Goal: Information Seeking & Learning: Learn about a topic

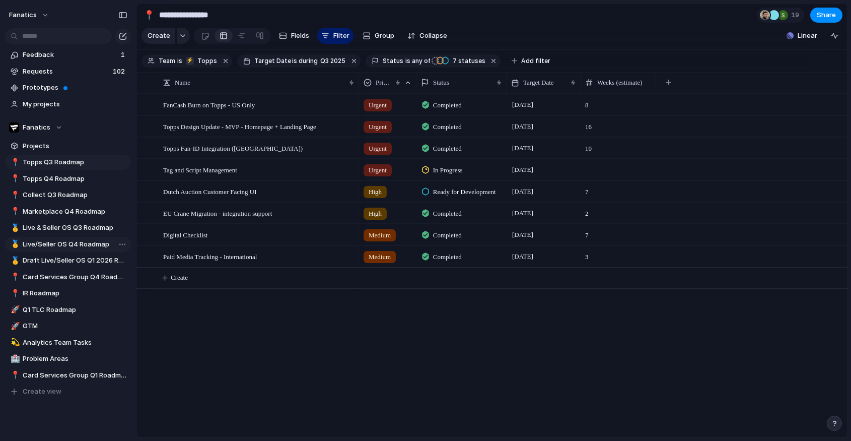
click at [93, 240] on span "Live/Seller OS Q4 Roadmap" at bounding box center [75, 244] width 105 height 10
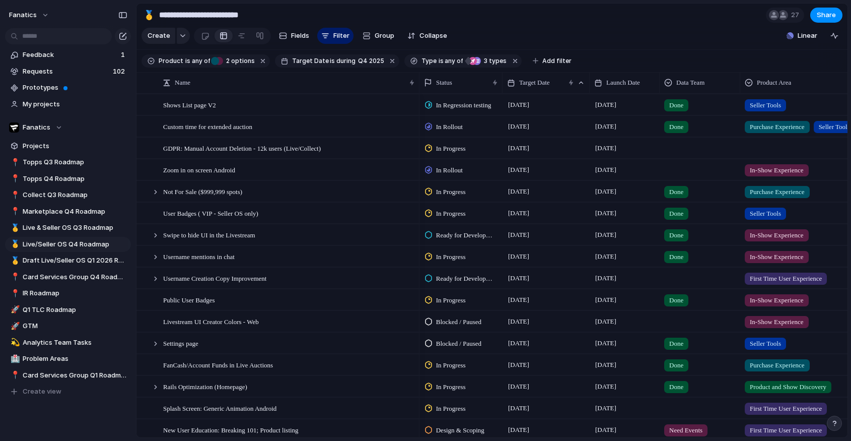
type input "**********"
click at [375, 31] on span "Group" at bounding box center [385, 36] width 20 height 10
click at [316, 36] on div "Customer Design Q3 OKRs Campaign type Product Area Team Priority Designer Legal…" at bounding box center [425, 220] width 851 height 441
click at [240, 37] on div at bounding box center [242, 36] width 8 height 16
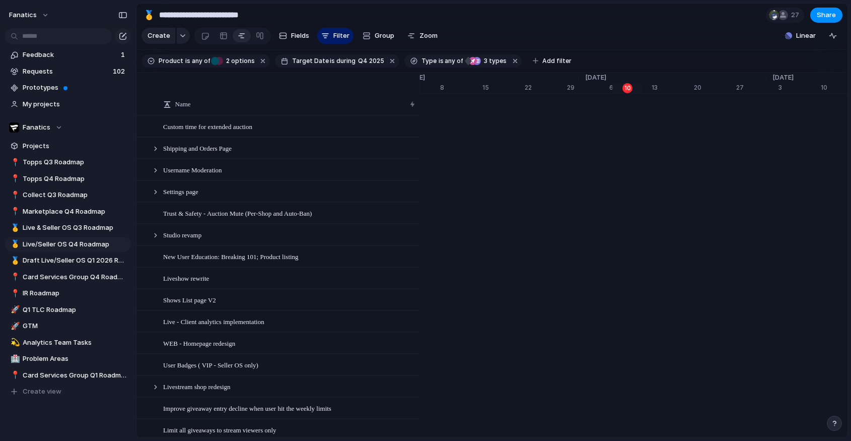
scroll to position [6, 0]
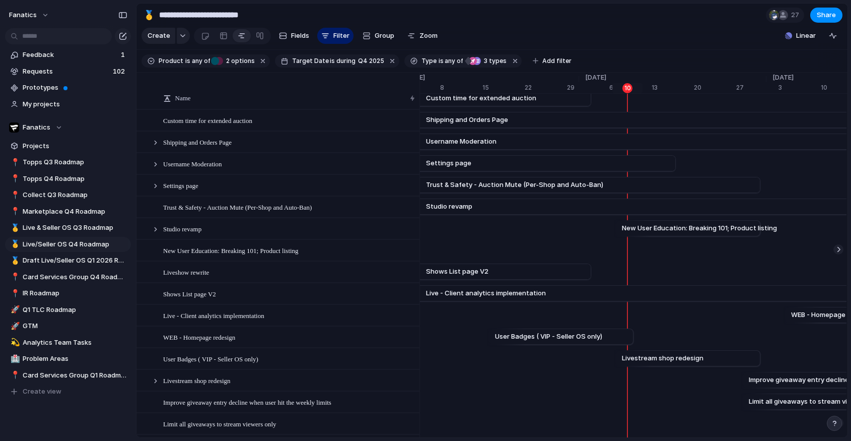
click at [241, 36] on div at bounding box center [242, 36] width 8 height 16
click at [205, 32] on div at bounding box center [205, 36] width 9 height 17
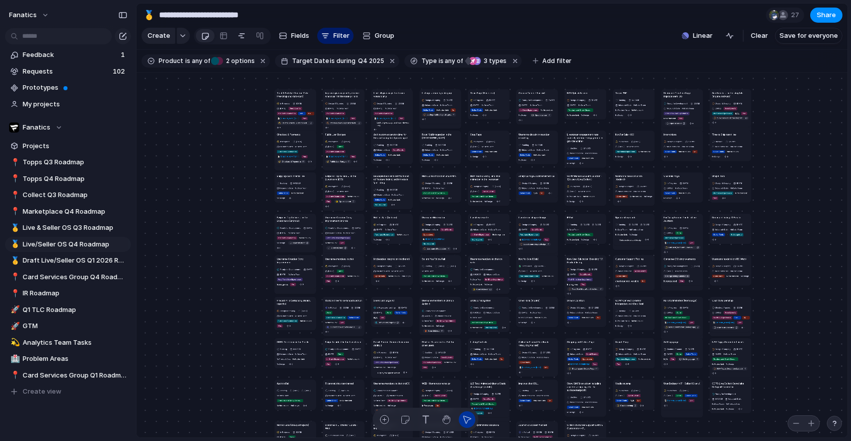
click at [246, 37] on link at bounding box center [242, 36] width 18 height 16
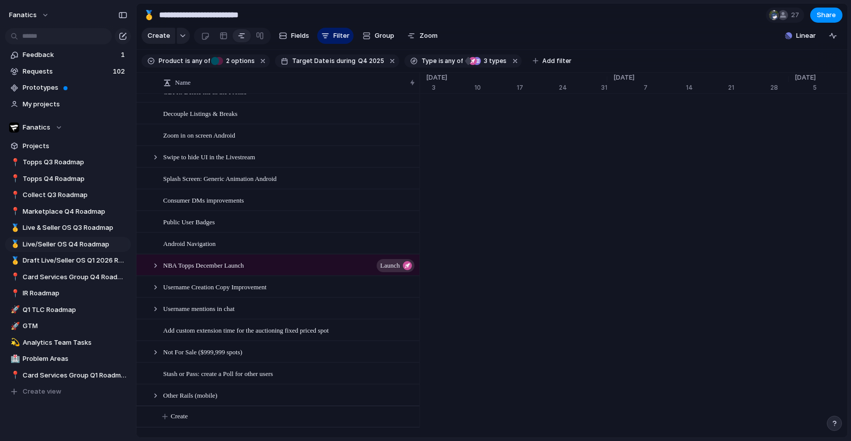
scroll to position [622, 0]
click at [390, 38] on span "Group" at bounding box center [385, 36] width 20 height 10
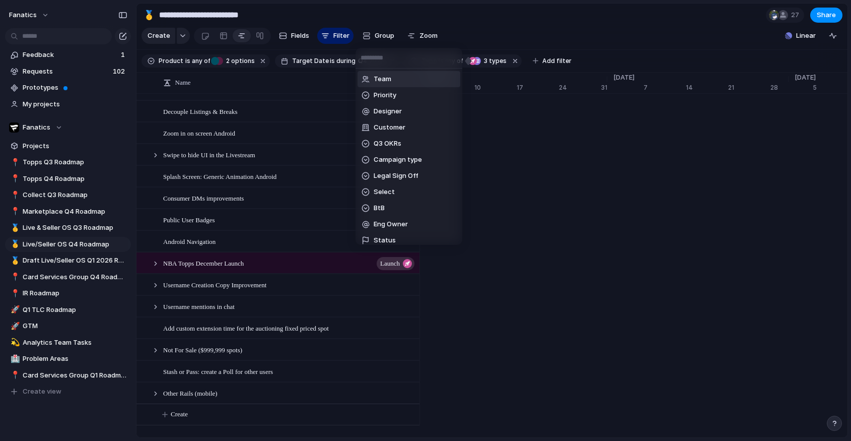
click at [349, 36] on div "Team Priority Designer Customer Q3 OKRs Campaign type Legal Sign Off Select BtB…" at bounding box center [425, 220] width 851 height 441
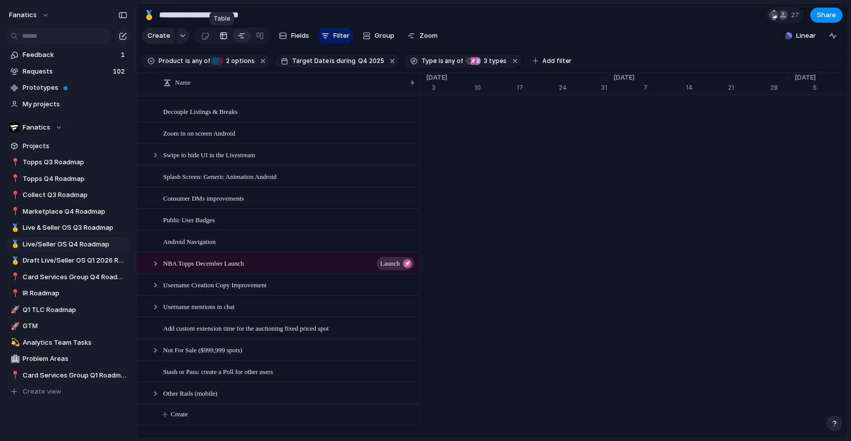
drag, startPoint x: 259, startPoint y: 38, endPoint x: 223, endPoint y: 33, distance: 36.6
click at [223, 33] on div at bounding box center [232, 36] width 77 height 17
click at [209, 36] on link at bounding box center [205, 36] width 19 height 16
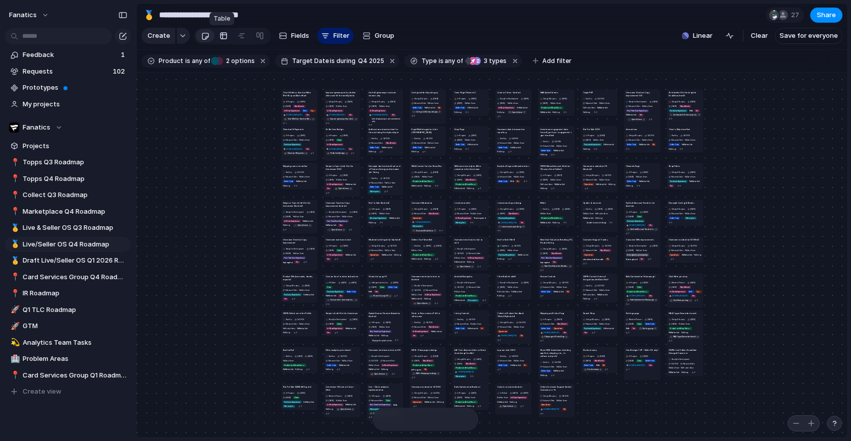
click at [221, 36] on div at bounding box center [224, 36] width 8 height 16
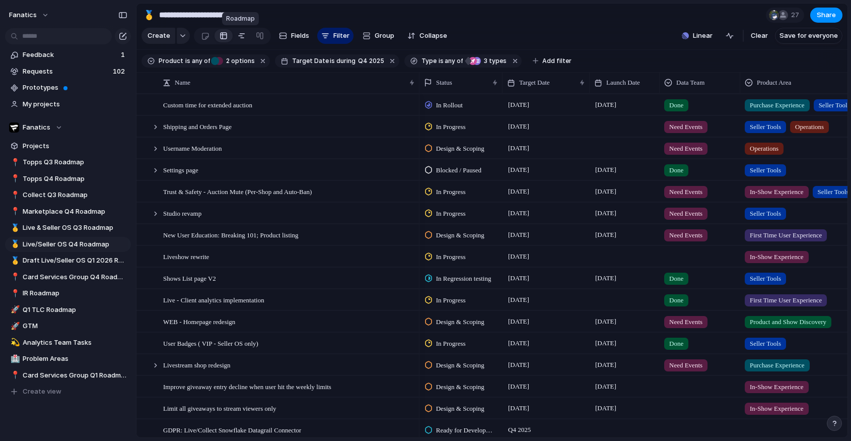
click at [243, 36] on link at bounding box center [242, 36] width 18 height 16
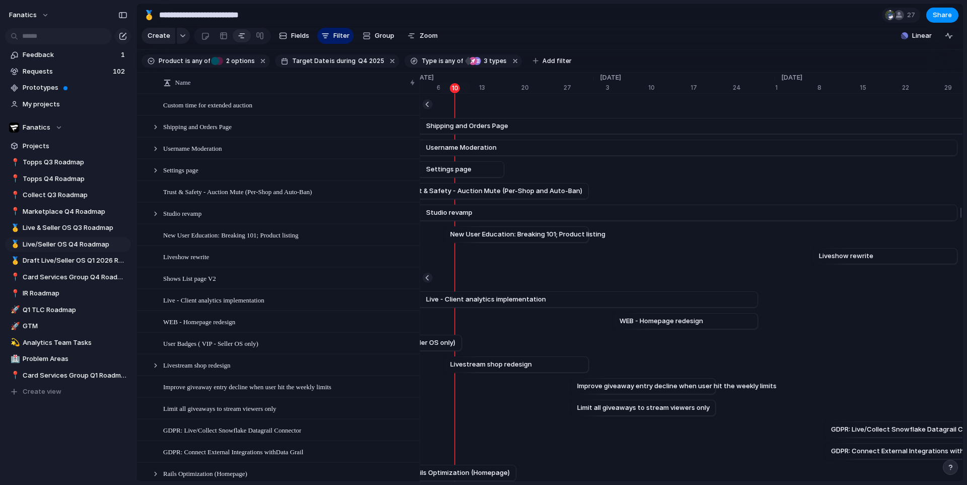
scroll to position [0, 6638]
click at [215, 37] on link at bounding box center [224, 36] width 18 height 16
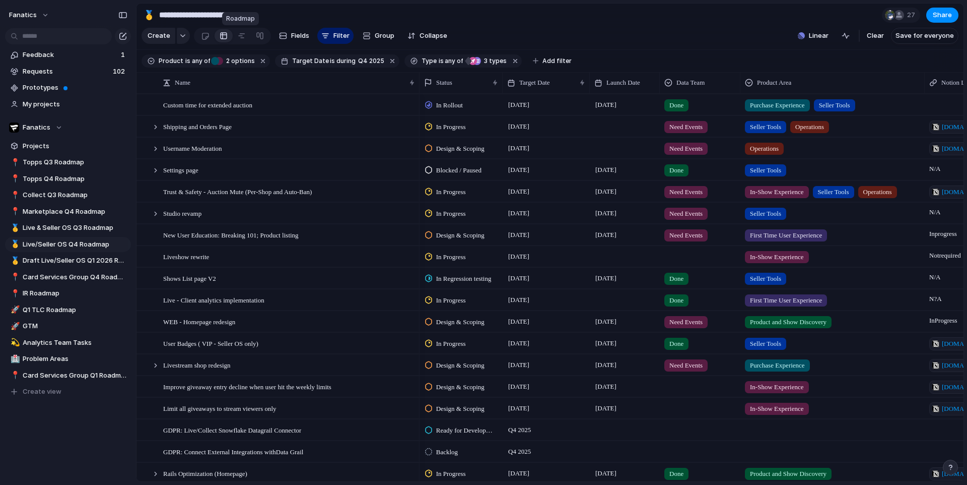
click at [248, 39] on div at bounding box center [242, 36] width 18 height 16
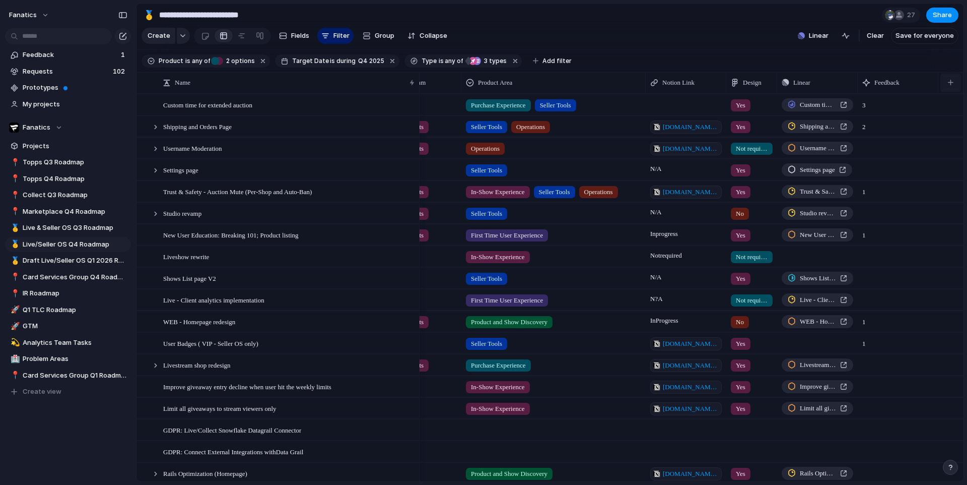
click at [851, 85] on button "button" at bounding box center [950, 83] width 21 height 18
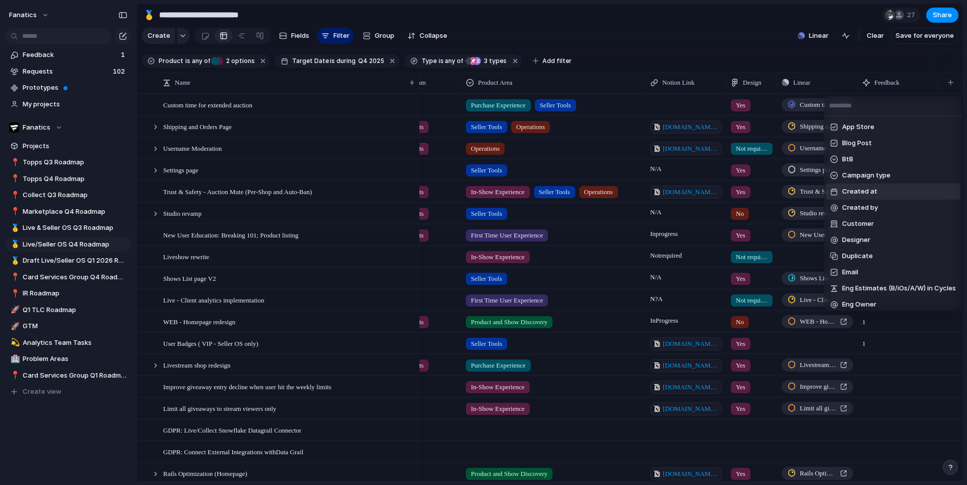
click at [611, 30] on div "App Store Blog Post BtB Campaign type Created at Created by Customer Designer D…" at bounding box center [483, 242] width 967 height 485
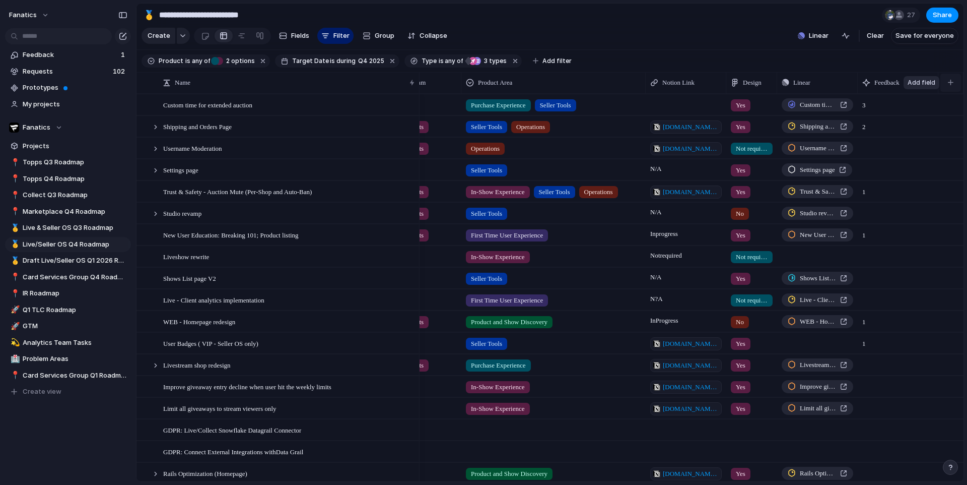
click at [851, 81] on div "button" at bounding box center [951, 83] width 6 height 6
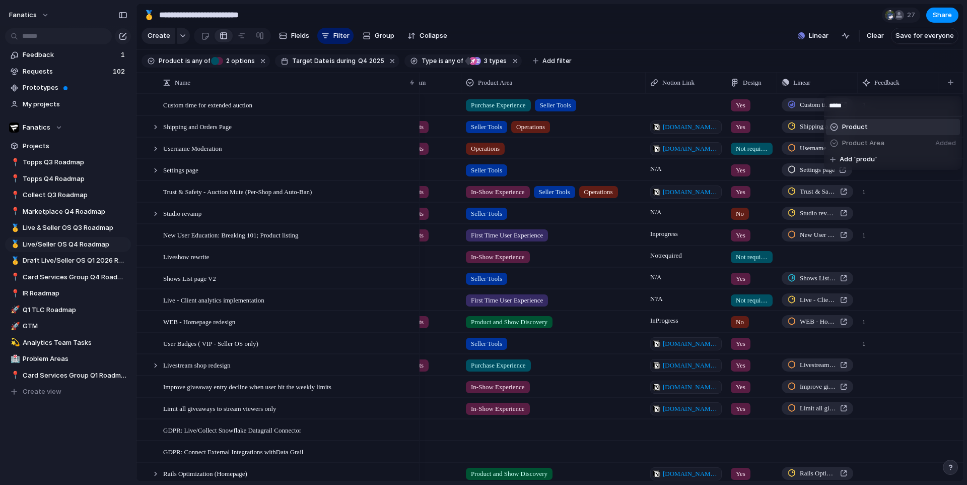
type input "*****"
click at [851, 130] on li "Product" at bounding box center [893, 127] width 134 height 16
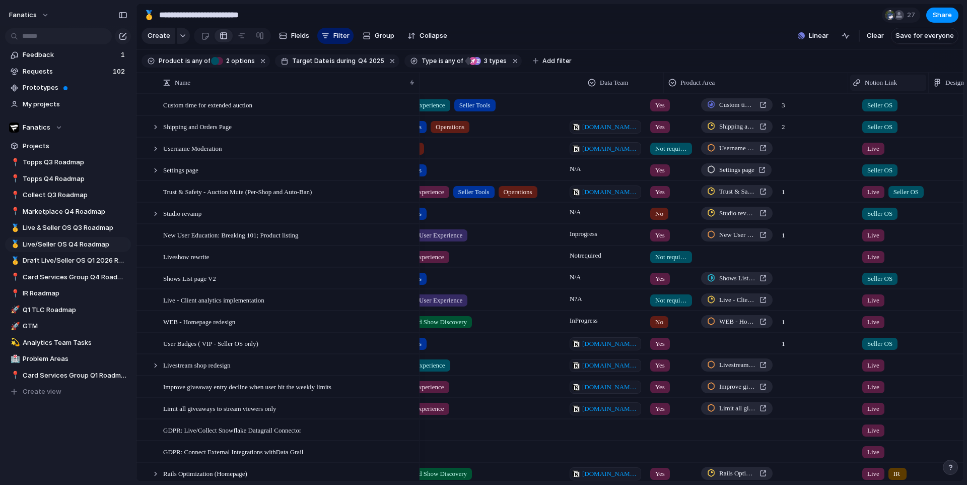
click at [851, 87] on span "Notion Link" at bounding box center [881, 83] width 32 height 10
click at [851, 64] on div "Modify Hide Sort ascending Sort descending" at bounding box center [483, 242] width 967 height 485
click at [851, 86] on span "Notion Link" at bounding box center [881, 83] width 32 height 10
click at [851, 75] on div "Modify Hide Sort ascending Sort descending" at bounding box center [483, 242] width 967 height 485
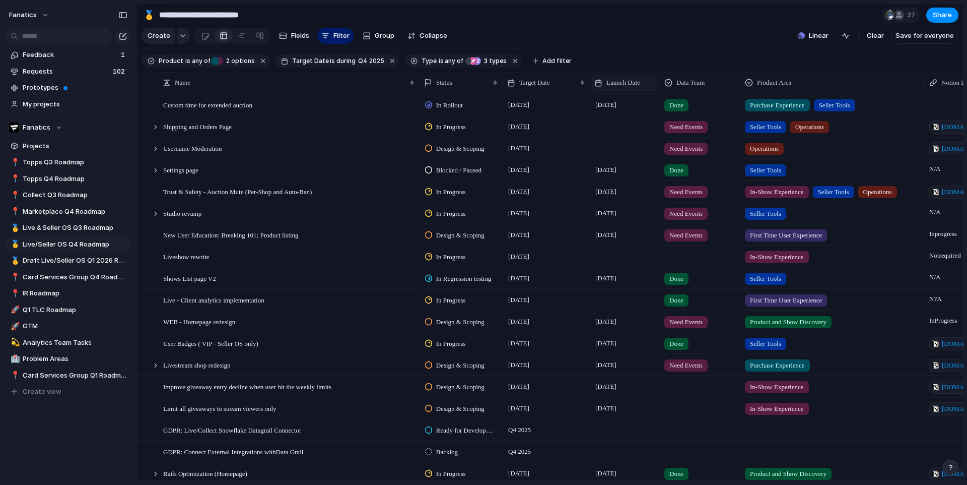
click at [604, 80] on div "Launch Date" at bounding box center [624, 83] width 60 height 10
click at [655, 141] on span "Sort ascending" at bounding box center [635, 137] width 49 height 10
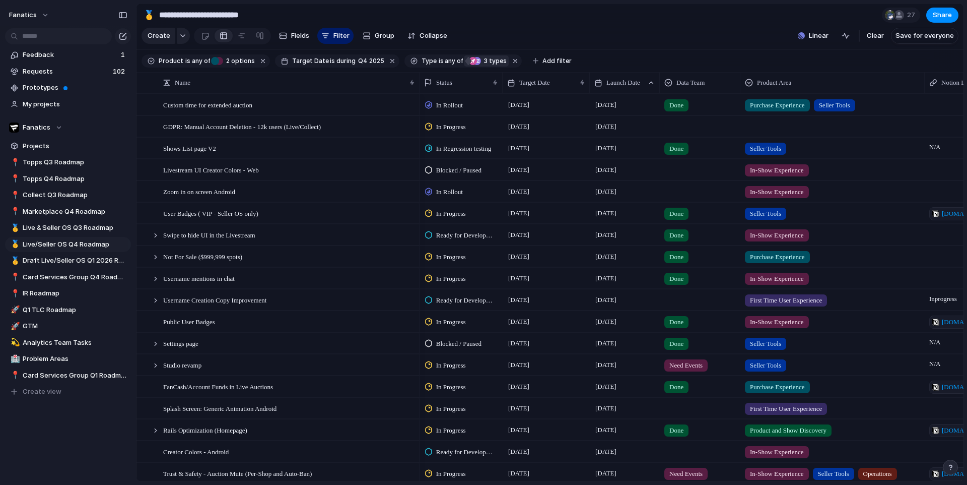
click at [483, 61] on span "3 types" at bounding box center [494, 60] width 26 height 9
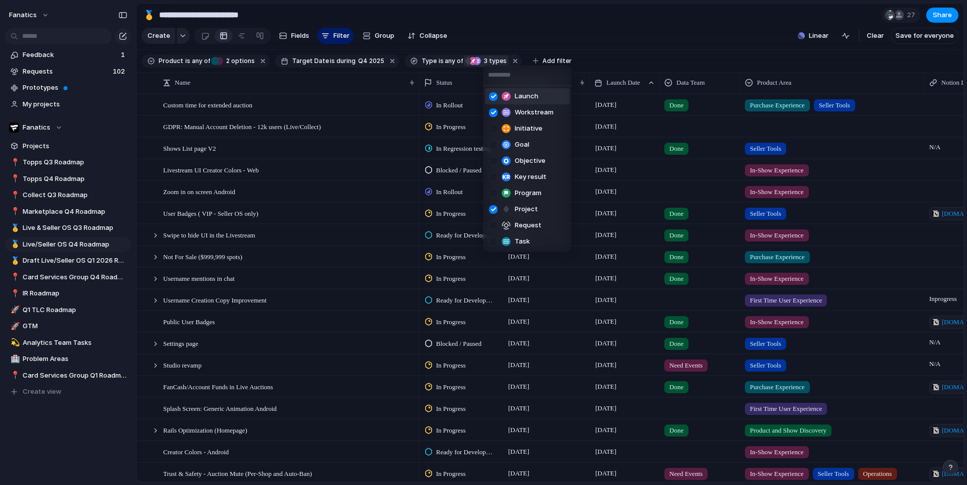
click at [506, 58] on div "Launch Workstream Initiative Goal Objective Key result Program Project Request …" at bounding box center [483, 242] width 967 height 485
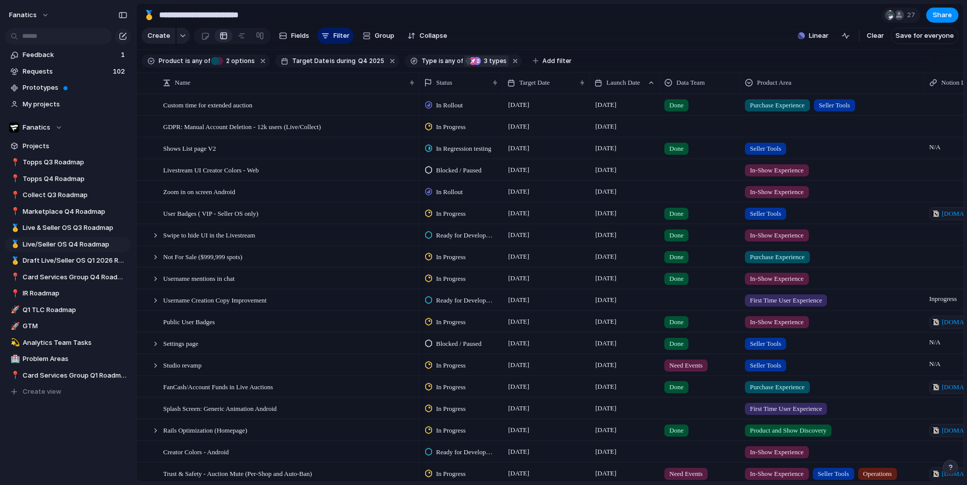
click at [509, 58] on button "button" at bounding box center [515, 60] width 13 height 13
click at [232, 320] on div "Public User Badges" at bounding box center [289, 321] width 253 height 21
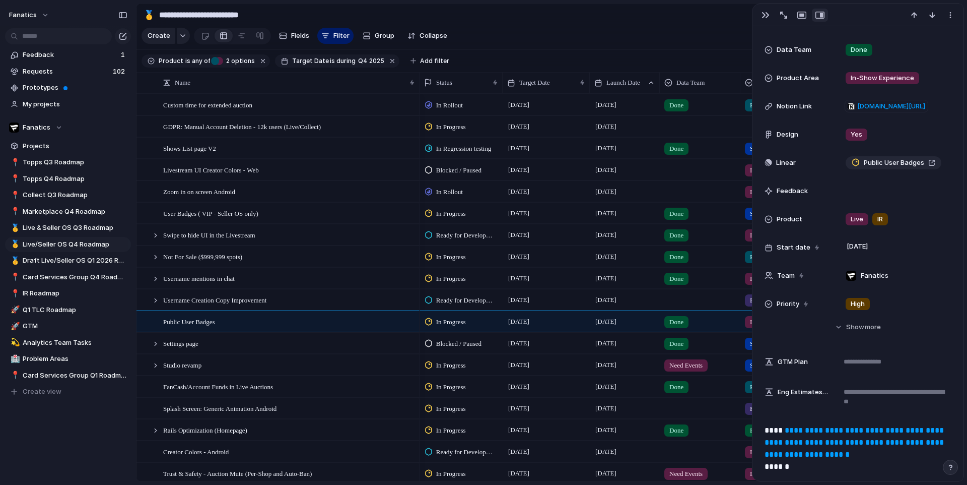
scroll to position [131, 0]
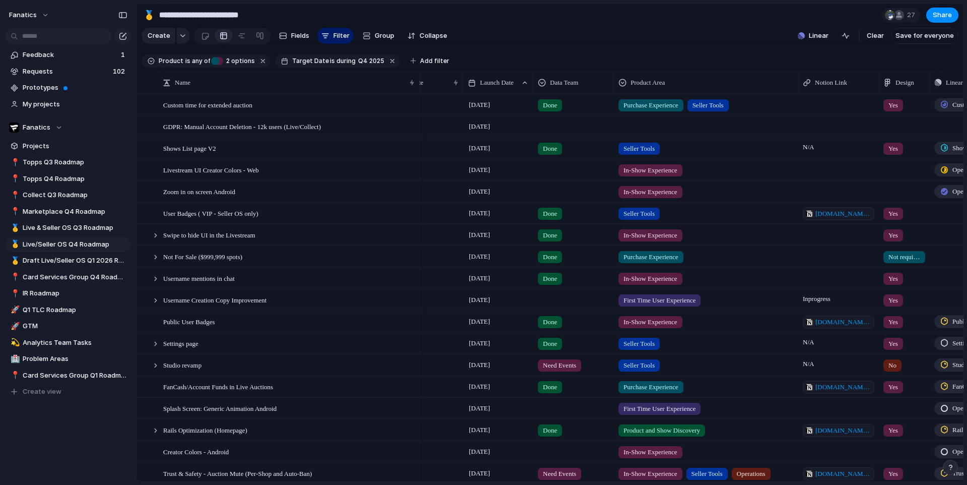
scroll to position [0, 229]
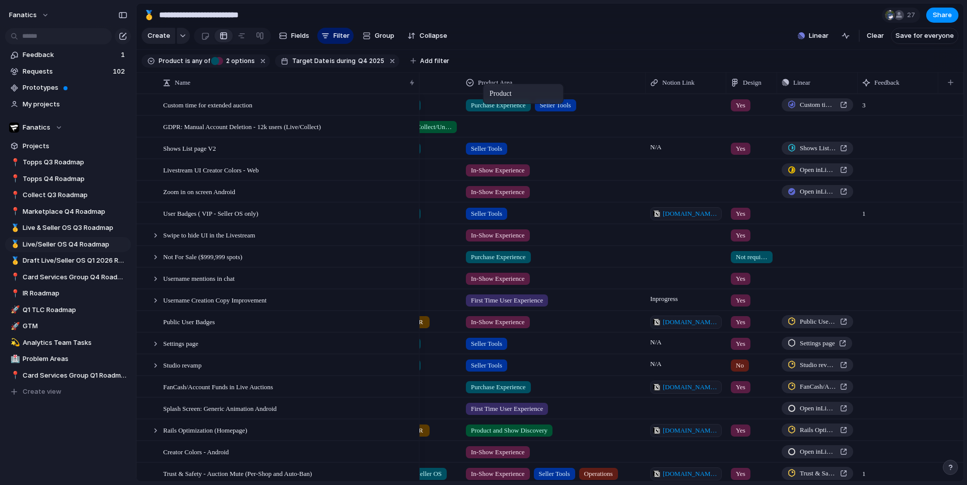
drag, startPoint x: 868, startPoint y: 83, endPoint x: 479, endPoint y: 84, distance: 389.9
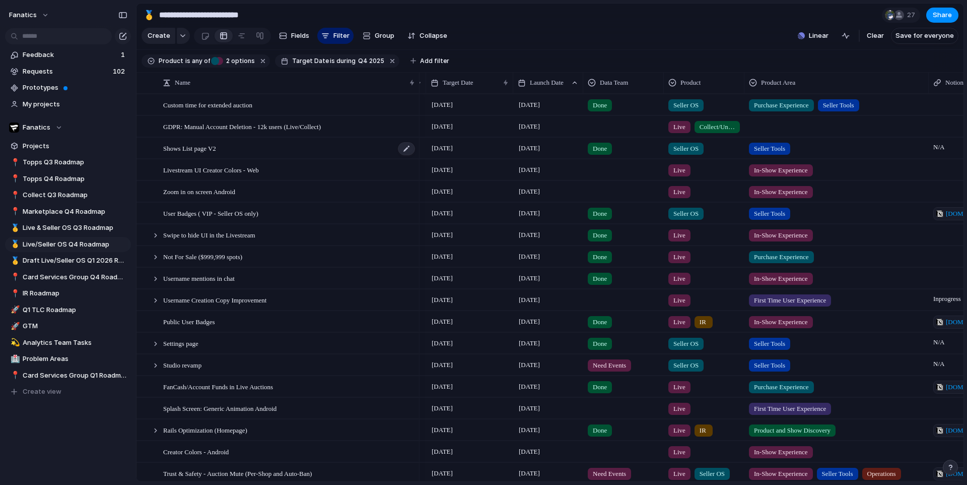
click at [272, 150] on div "Shows List page V2" at bounding box center [289, 148] width 253 height 21
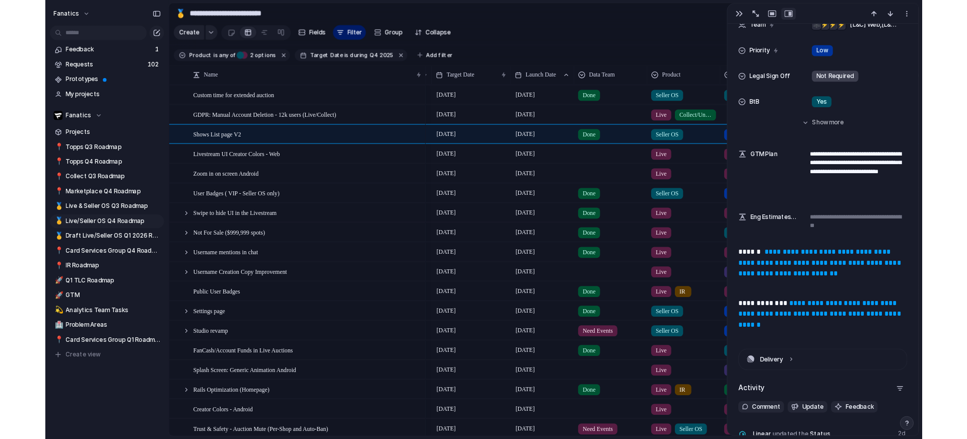
scroll to position [387, 0]
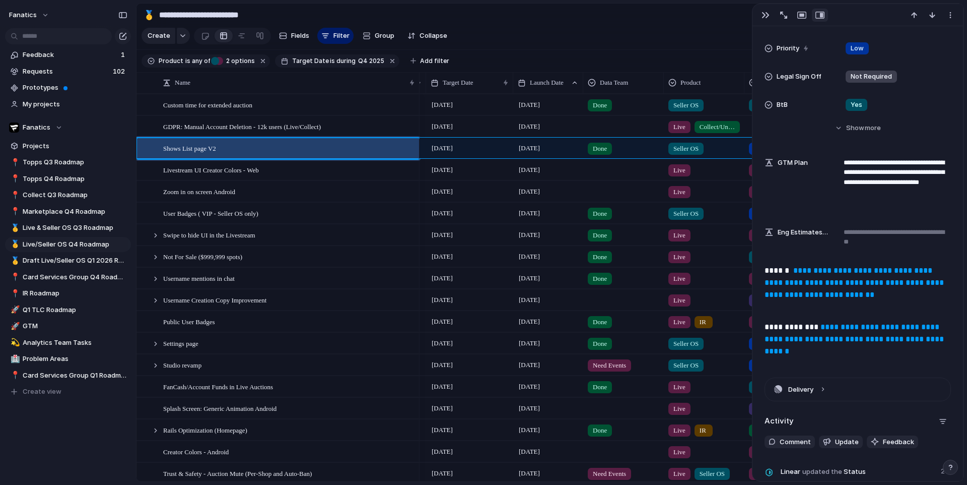
click at [843, 336] on link "**********" at bounding box center [855, 339] width 181 height 32
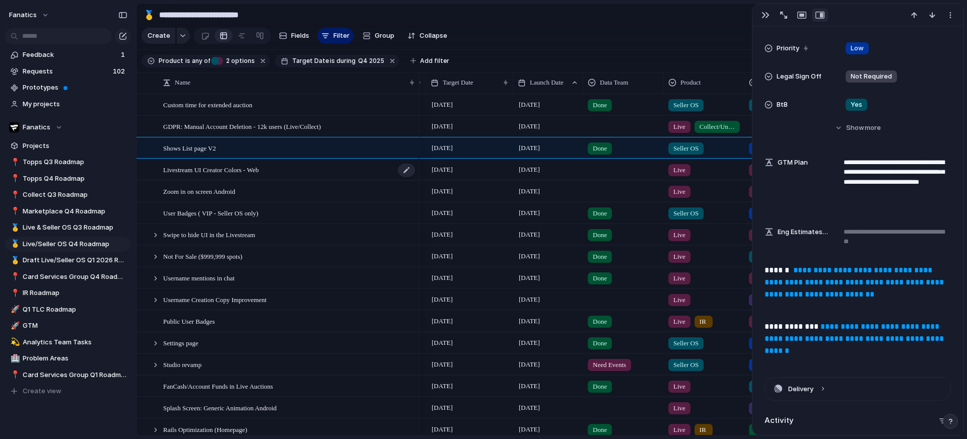
click at [315, 172] on div "Livestream UI Creator Colors - Web" at bounding box center [289, 170] width 253 height 21
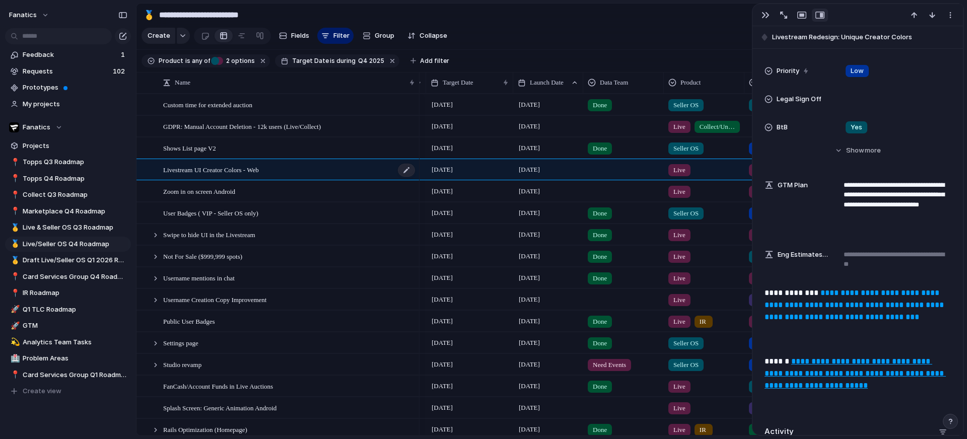
scroll to position [407, 0]
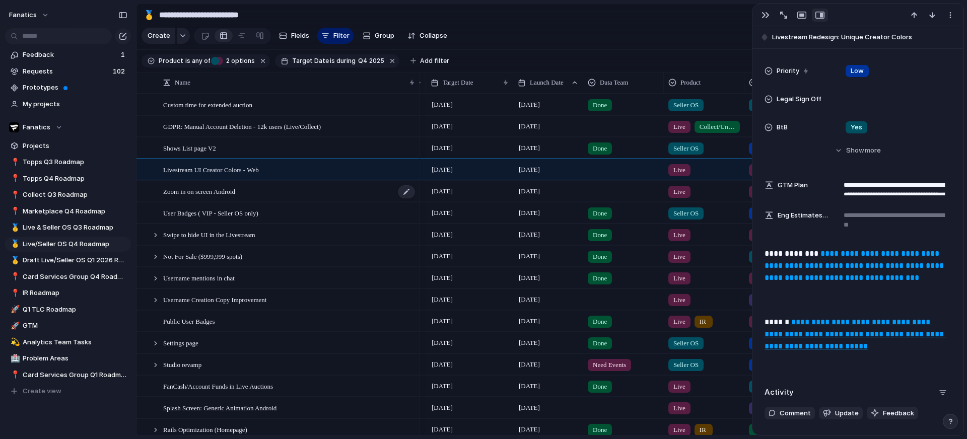
click at [317, 185] on div "Zoom in on screen Android" at bounding box center [289, 191] width 253 height 21
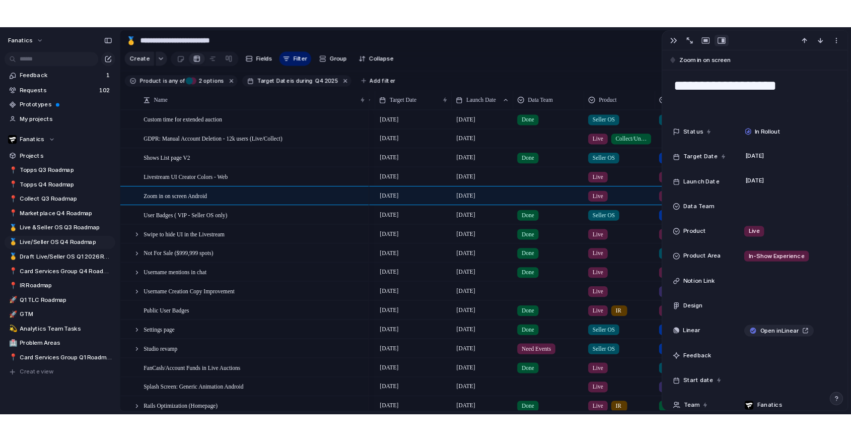
scroll to position [10, 0]
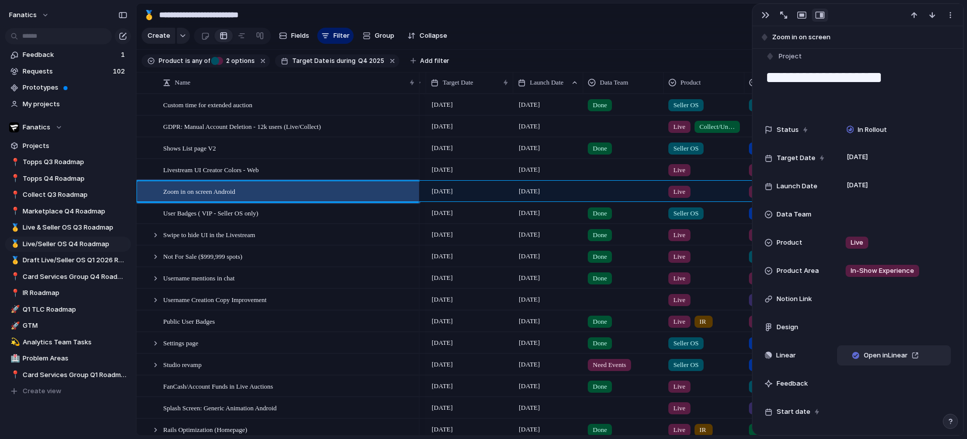
click at [851, 347] on div "Open in Linear" at bounding box center [894, 356] width 114 height 20
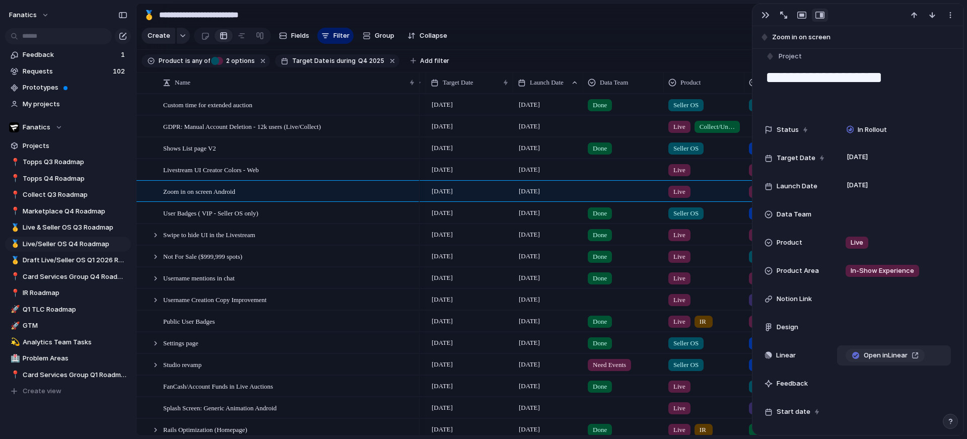
click at [851, 354] on span "Open in Linear" at bounding box center [886, 356] width 44 height 10
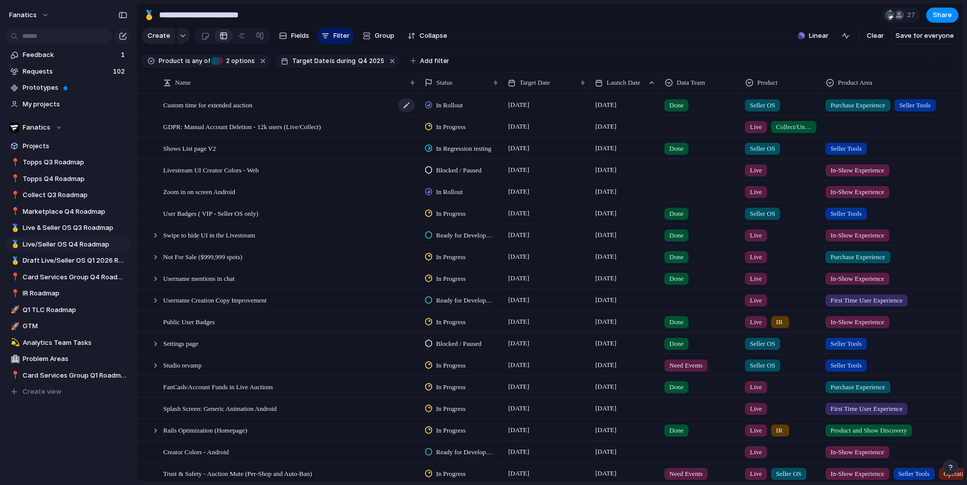
click at [252, 108] on span "Custom time for extended auction" at bounding box center [207, 105] width 89 height 12
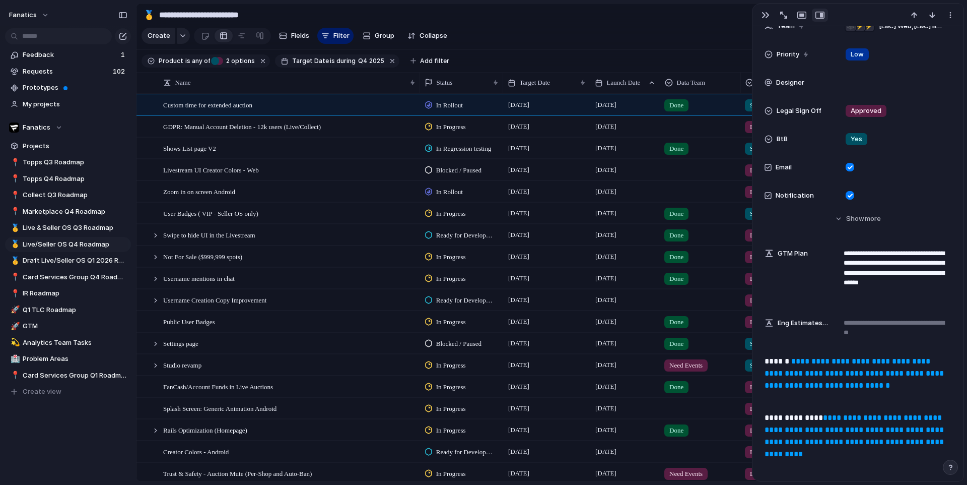
click at [829, 435] on p "**********" at bounding box center [858, 442] width 186 height 60
click at [833, 428] on link "**********" at bounding box center [855, 436] width 181 height 44
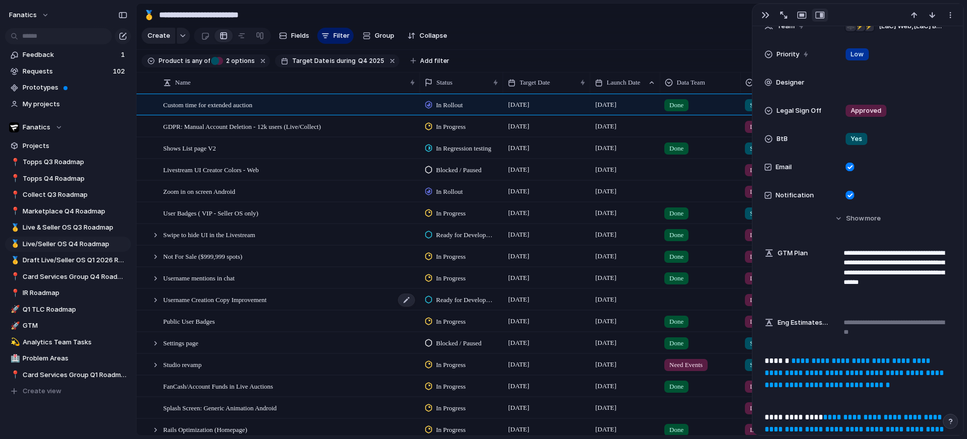
click at [219, 290] on div "Username Creation Copy Improvement" at bounding box center [289, 300] width 253 height 21
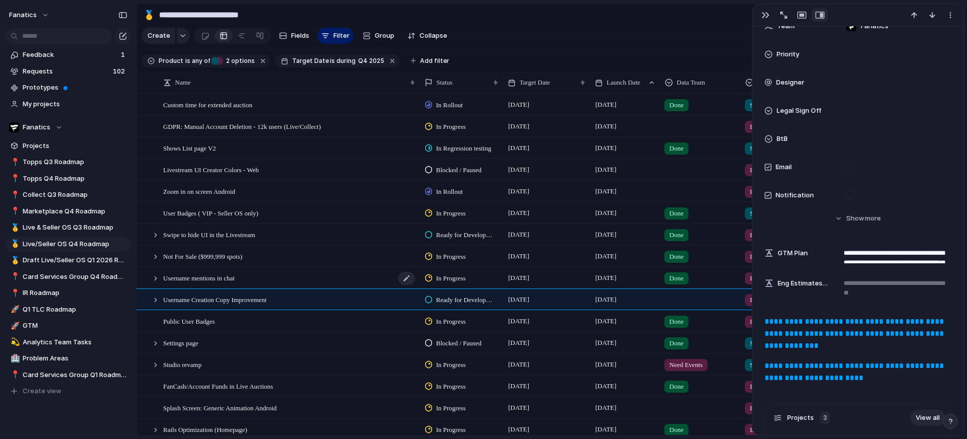
click at [221, 274] on span "Username mentions in chat" at bounding box center [199, 278] width 72 height 12
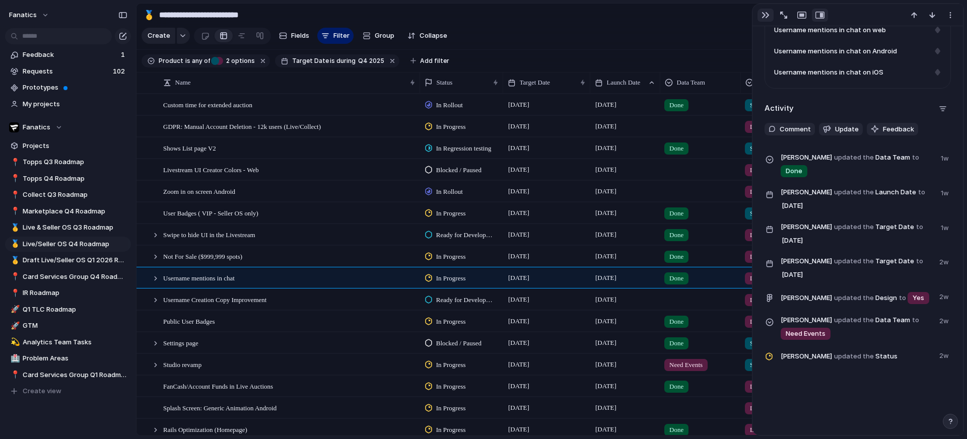
click at [767, 16] on div "button" at bounding box center [766, 15] width 8 height 8
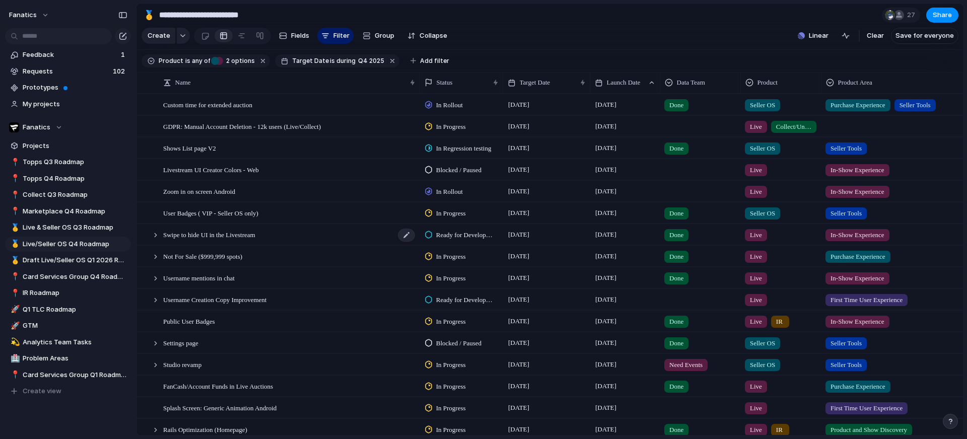
click at [255, 240] on span "Swipe to hide UI in the Livestream" at bounding box center [209, 235] width 92 height 12
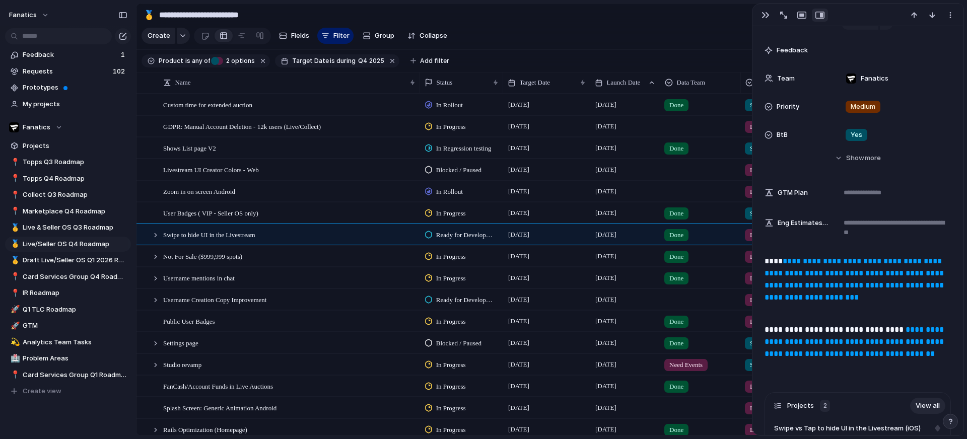
scroll to position [321, 0]
click at [869, 276] on link "**********" at bounding box center [855, 278] width 181 height 44
click at [768, 17] on div "button" at bounding box center [766, 15] width 8 height 8
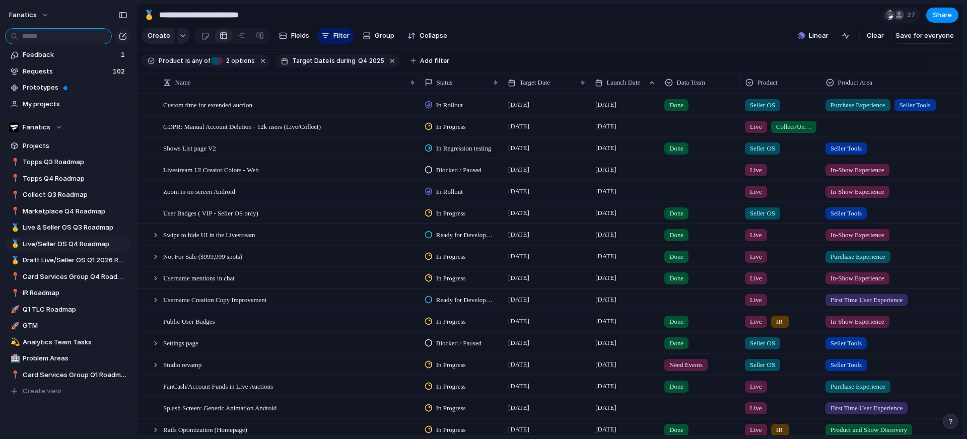
click at [70, 37] on input "text" at bounding box center [58, 36] width 107 height 16
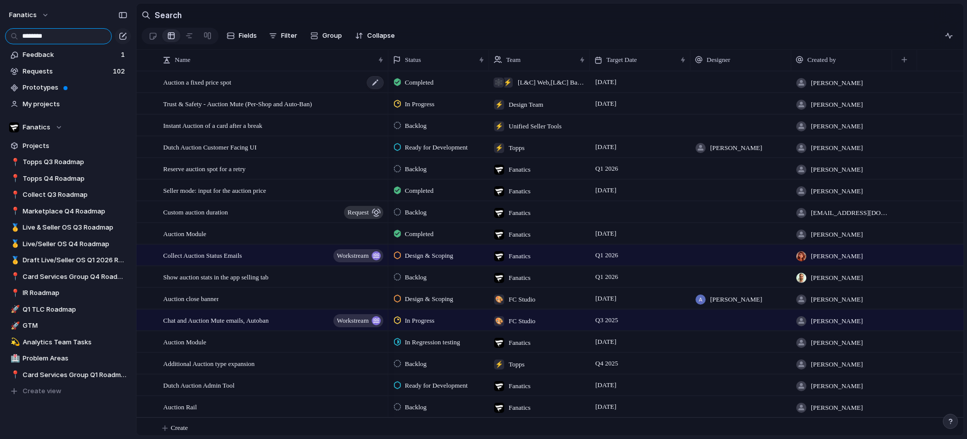
type input "*******"
click at [231, 81] on span "Auction a fixed price spot" at bounding box center [197, 82] width 68 height 12
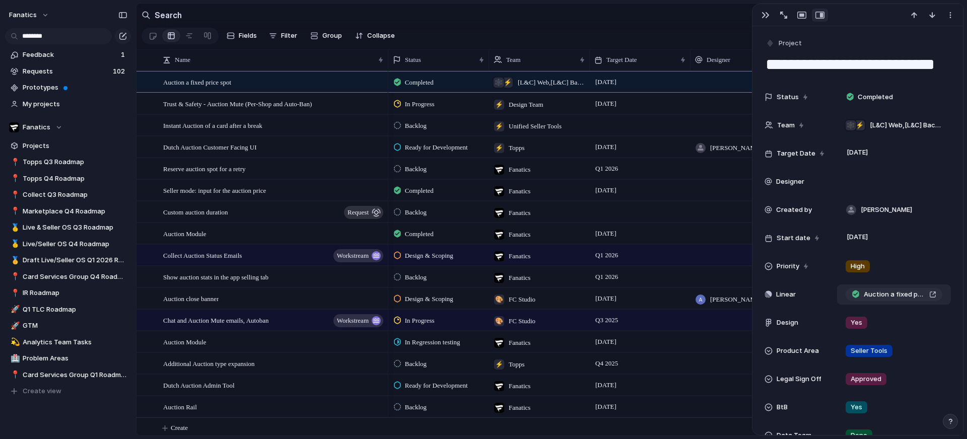
click at [896, 293] on span "Auction a fixed price spot" at bounding box center [894, 295] width 61 height 10
click at [764, 16] on div "button" at bounding box center [766, 15] width 8 height 8
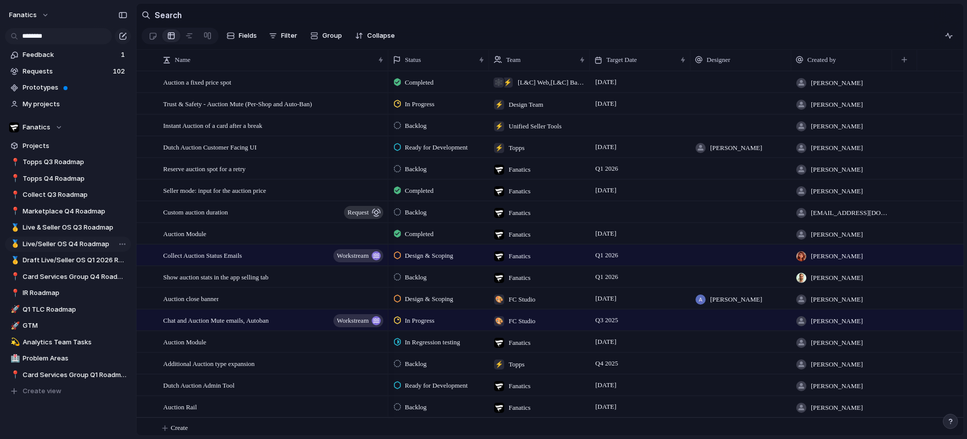
click at [98, 244] on span "Live/Seller OS Q4 Roadmap" at bounding box center [75, 244] width 105 height 10
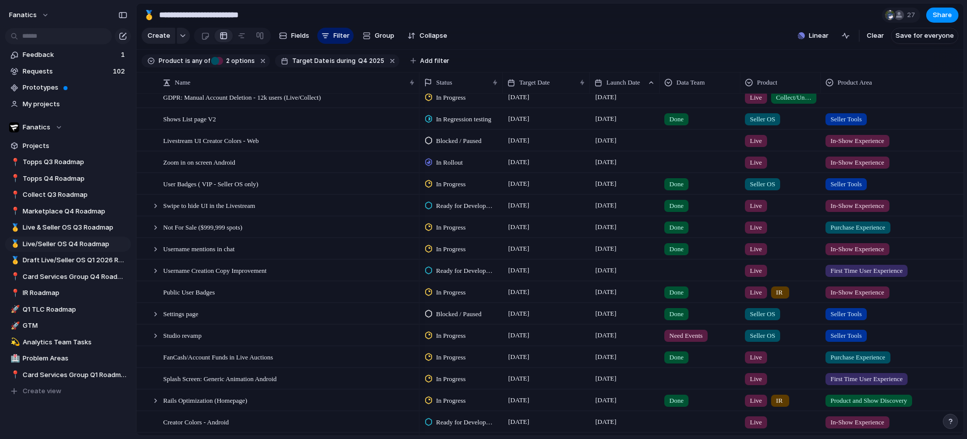
scroll to position [33, 0]
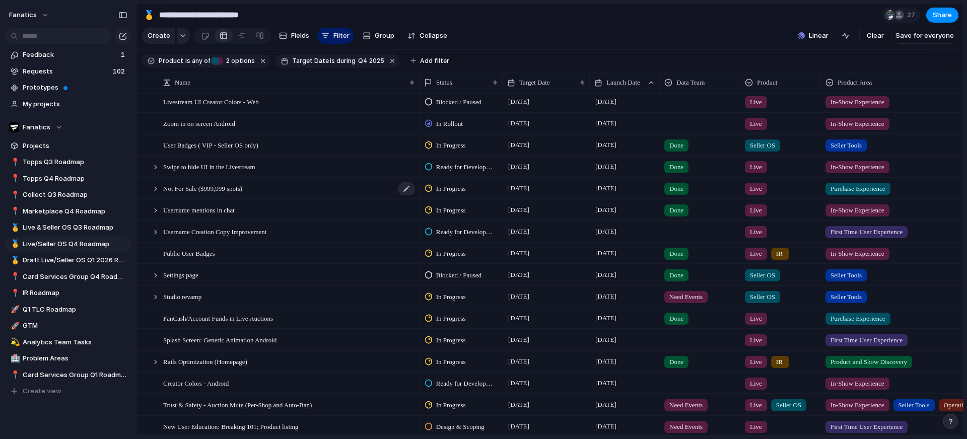
click at [273, 191] on div "Not For Sale ($999,999 spots)" at bounding box center [289, 188] width 253 height 21
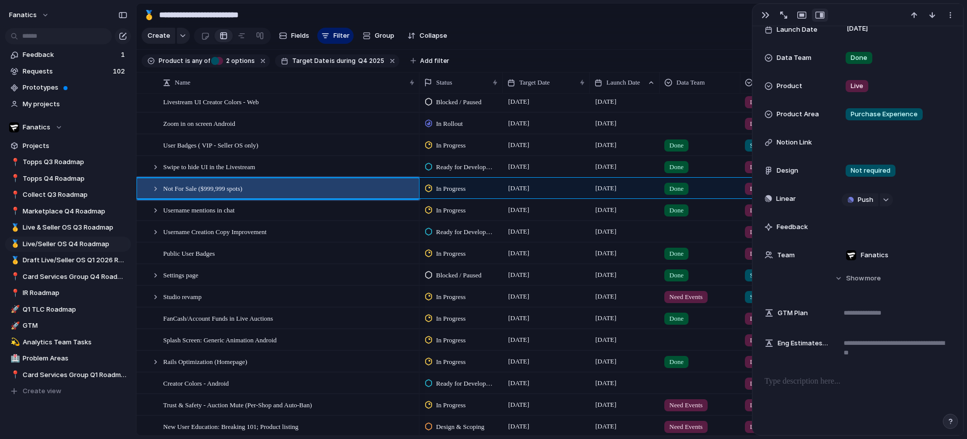
scroll to position [149, 0]
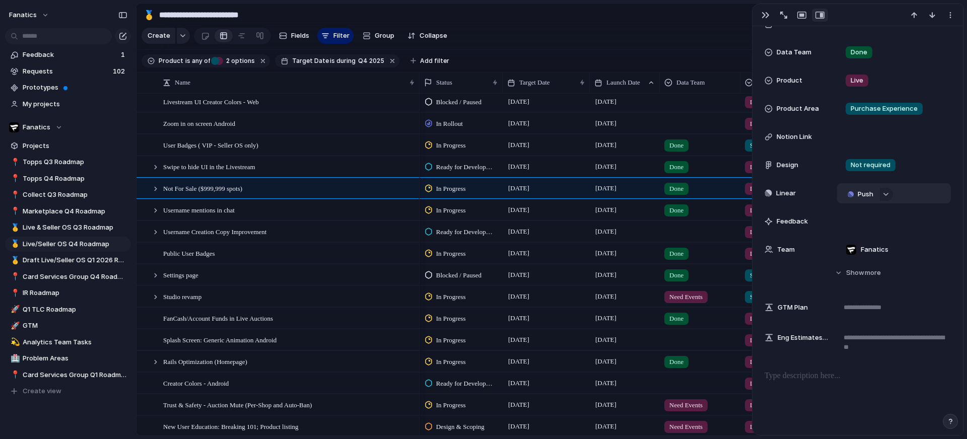
click at [868, 197] on span "Push" at bounding box center [866, 194] width 16 height 10
click at [907, 192] on div "Project Issue" at bounding box center [483, 219] width 967 height 439
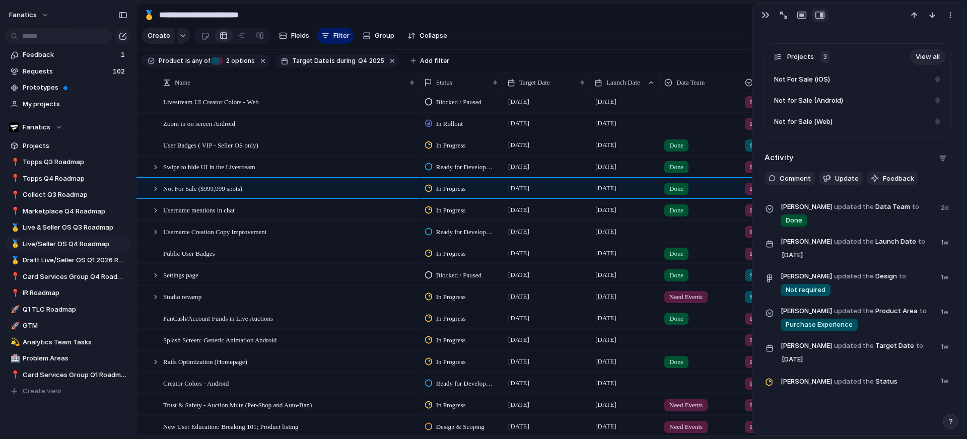
scroll to position [554, 0]
click at [768, 16] on div "button" at bounding box center [766, 15] width 8 height 8
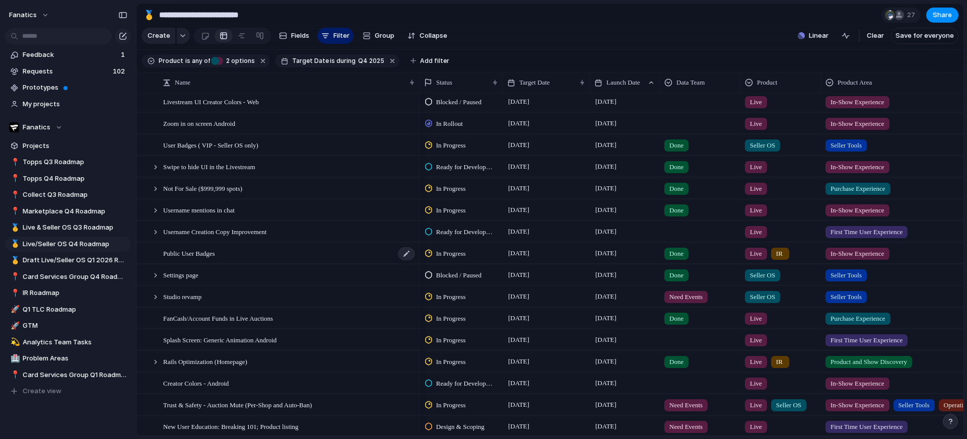
click at [279, 247] on div "Public User Badges" at bounding box center [289, 253] width 253 height 21
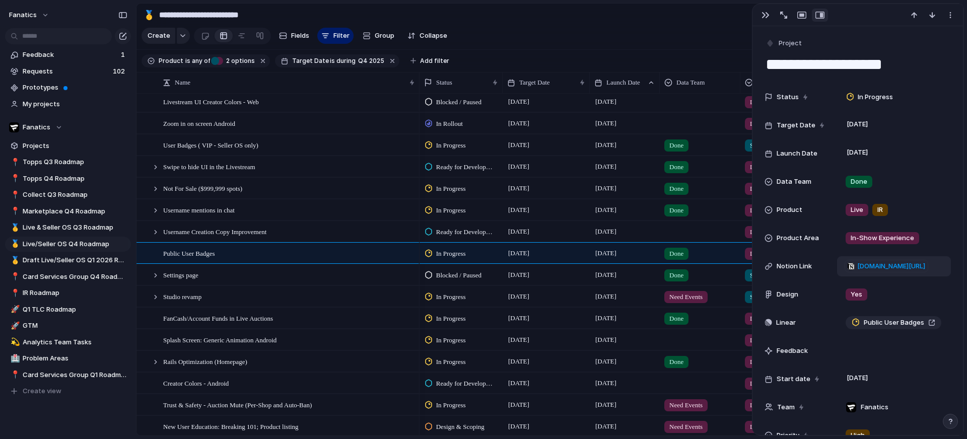
click at [902, 263] on span "[DOMAIN_NAME][URL]" at bounding box center [891, 266] width 68 height 10
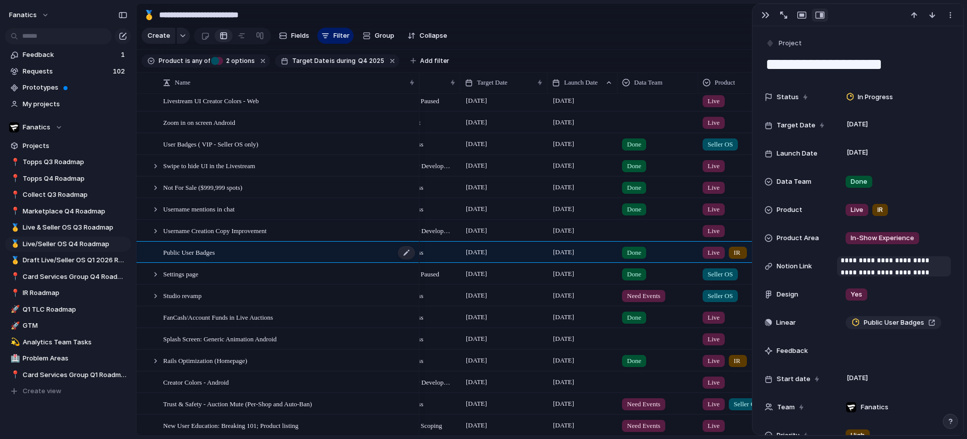
scroll to position [0, 16]
